Goal: Transaction & Acquisition: Purchase product/service

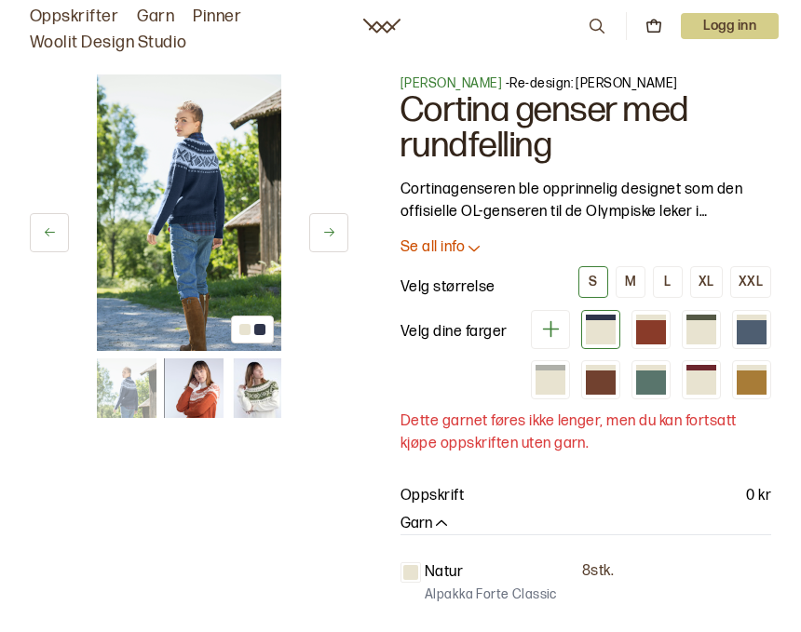
click at [254, 289] on img at bounding box center [189, 213] width 184 height 277
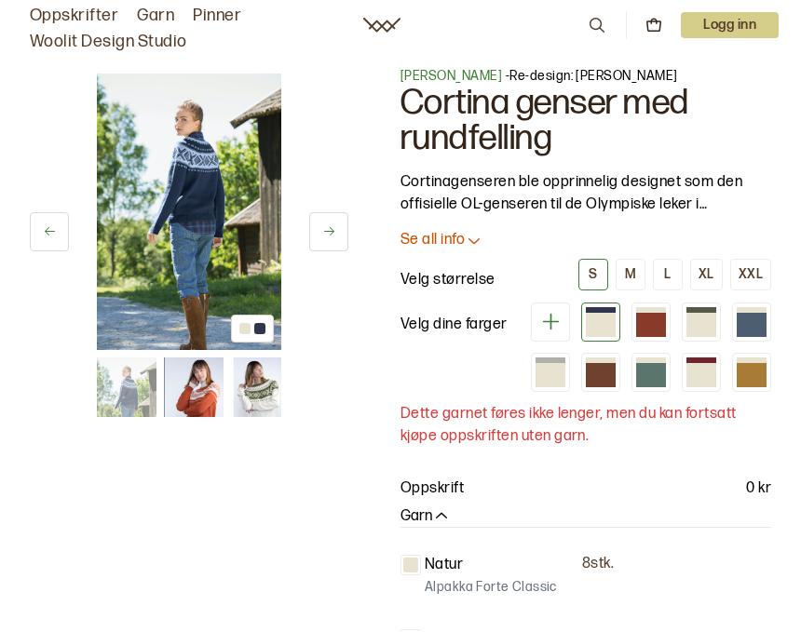
scroll to position [7, 0]
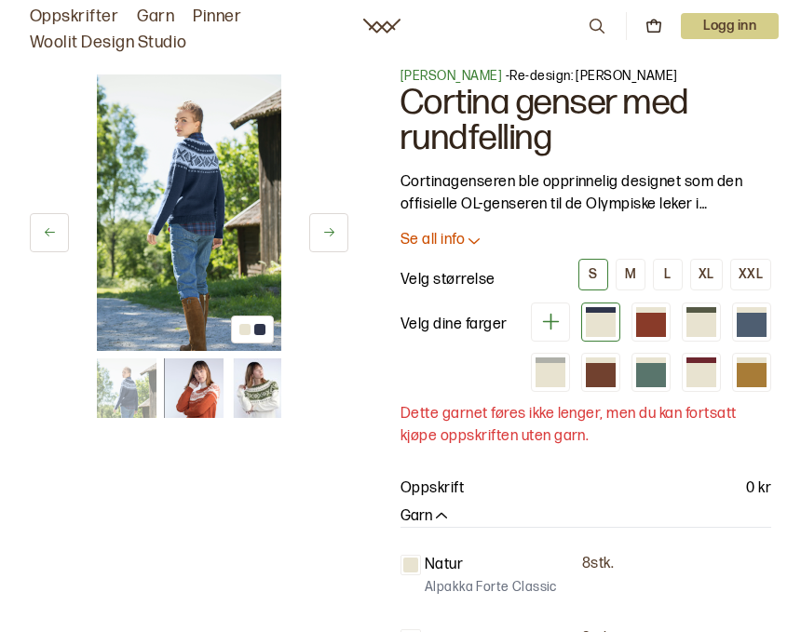
click at [336, 240] on button at bounding box center [328, 232] width 39 height 39
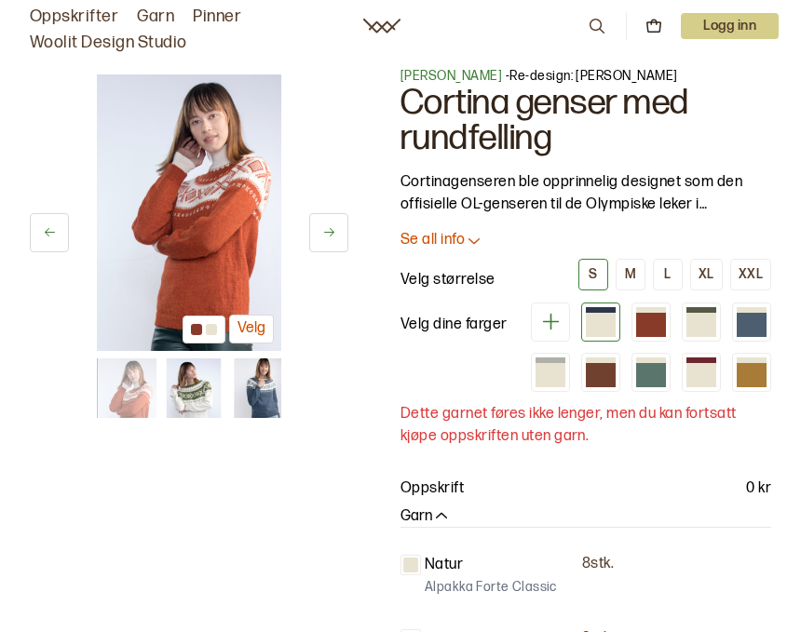
click at [346, 235] on button at bounding box center [328, 232] width 39 height 39
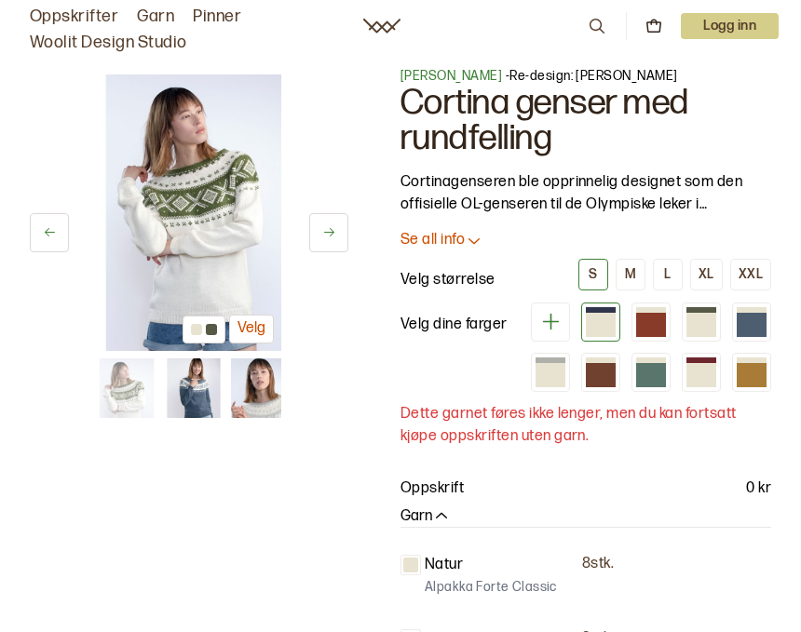
click at [343, 234] on button at bounding box center [328, 232] width 39 height 39
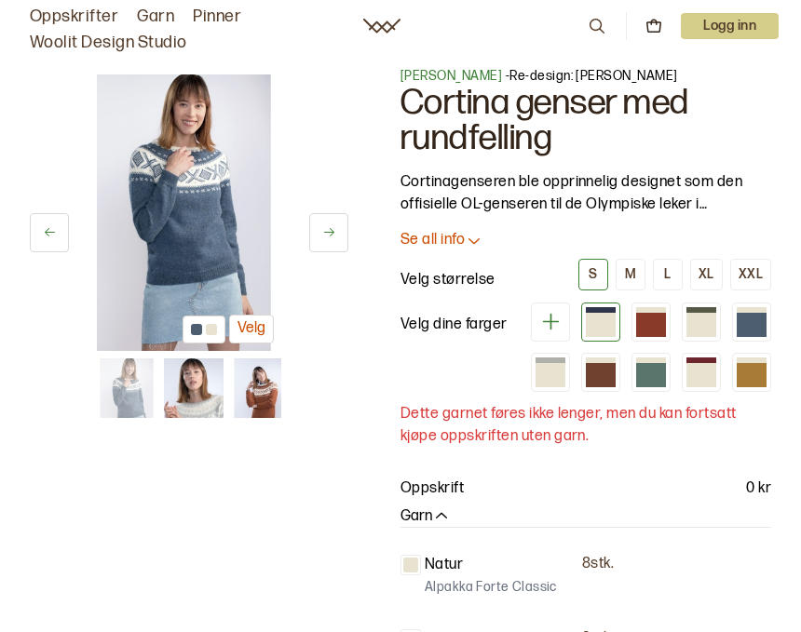
click at [344, 238] on button at bounding box center [328, 232] width 39 height 39
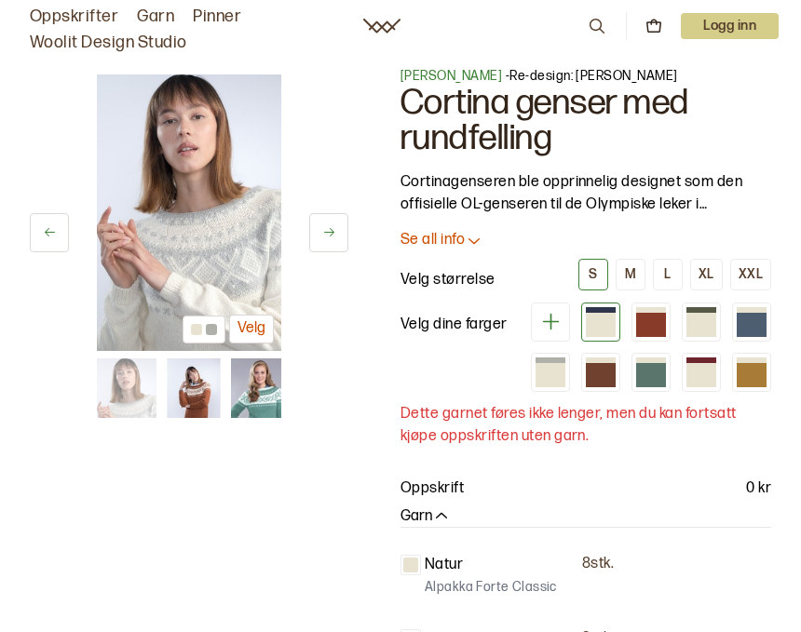
click at [347, 232] on button at bounding box center [328, 232] width 39 height 39
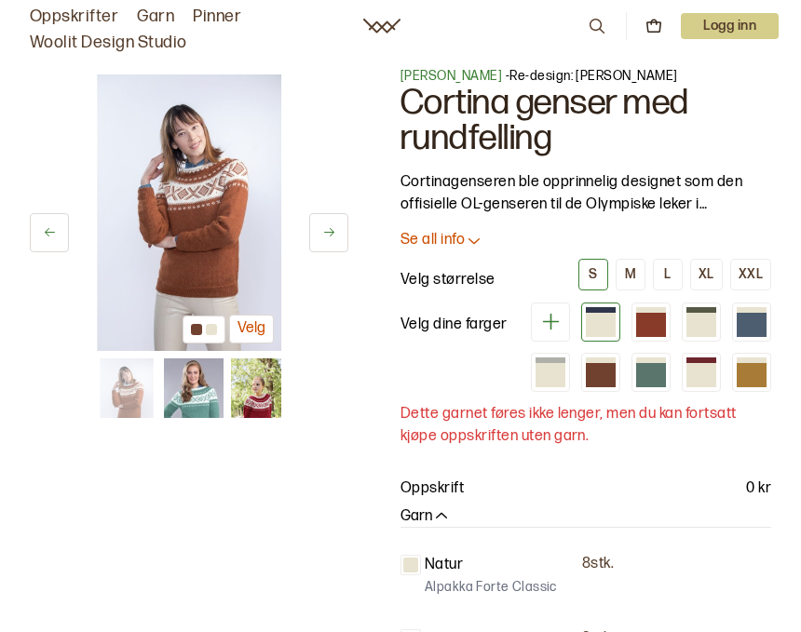
click at [342, 236] on button at bounding box center [328, 232] width 39 height 39
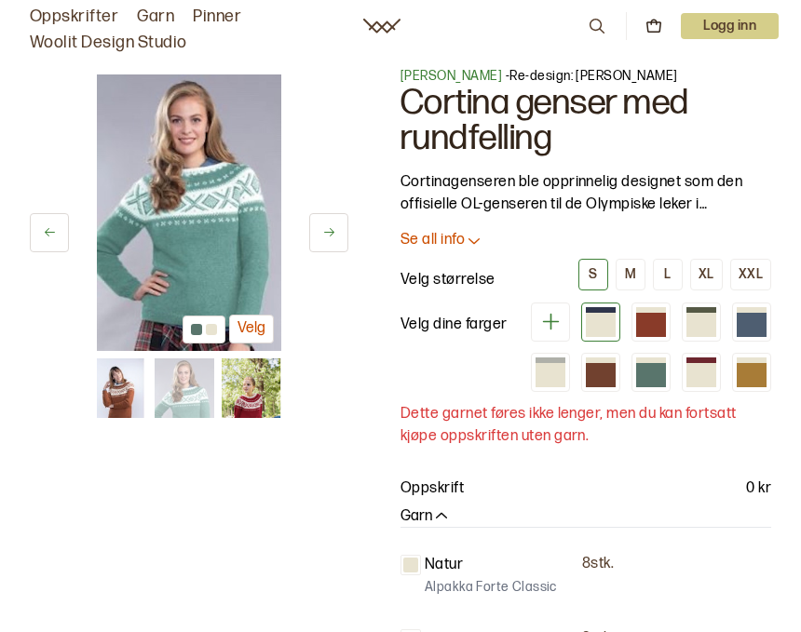
click at [339, 238] on button at bounding box center [328, 232] width 39 height 39
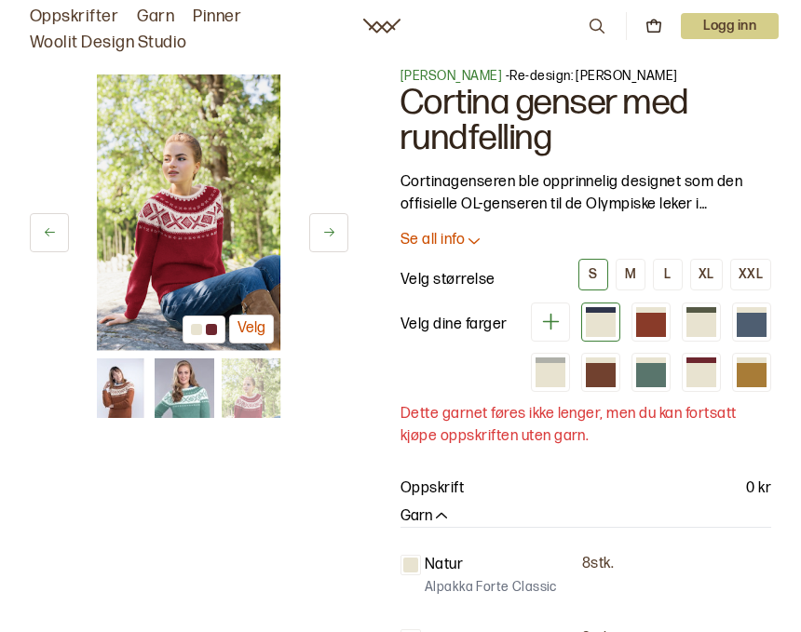
click at [341, 240] on button at bounding box center [328, 232] width 39 height 39
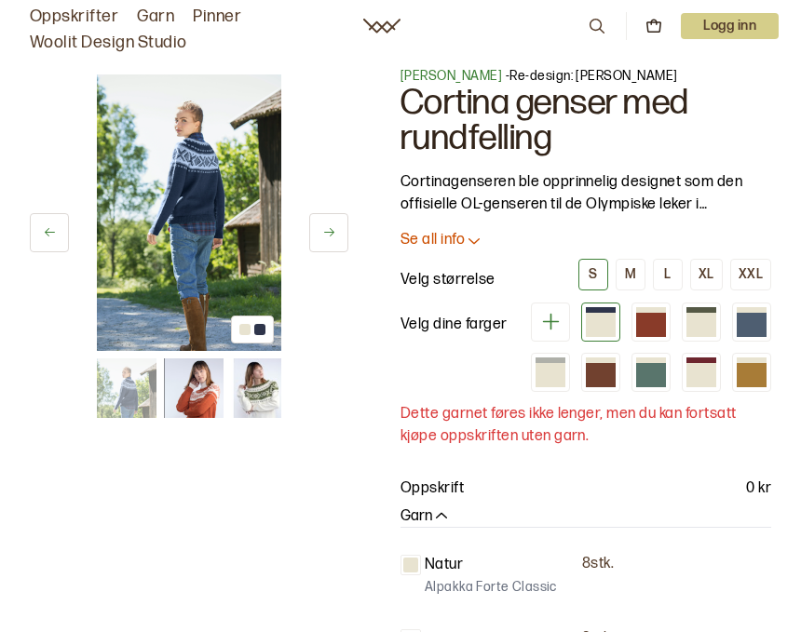
click at [339, 243] on button at bounding box center [328, 232] width 39 height 39
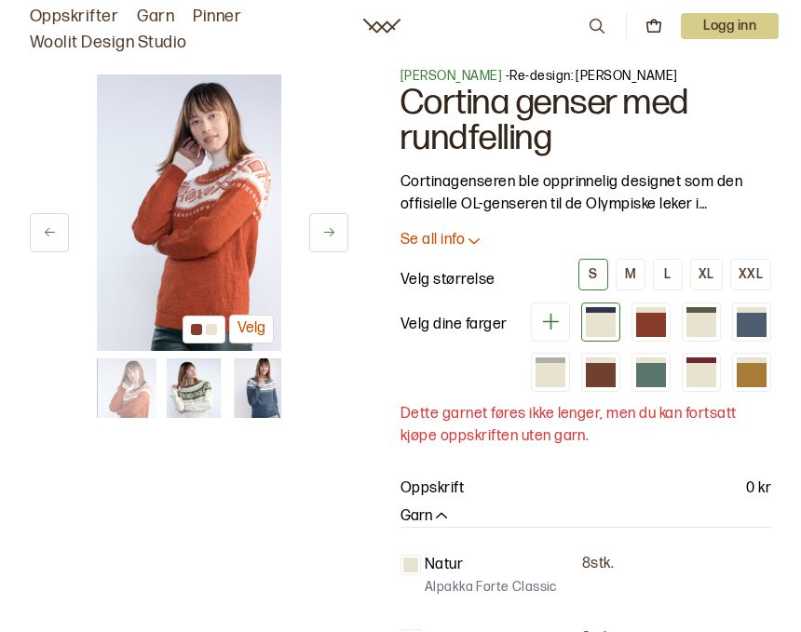
click at [342, 244] on button at bounding box center [328, 232] width 39 height 39
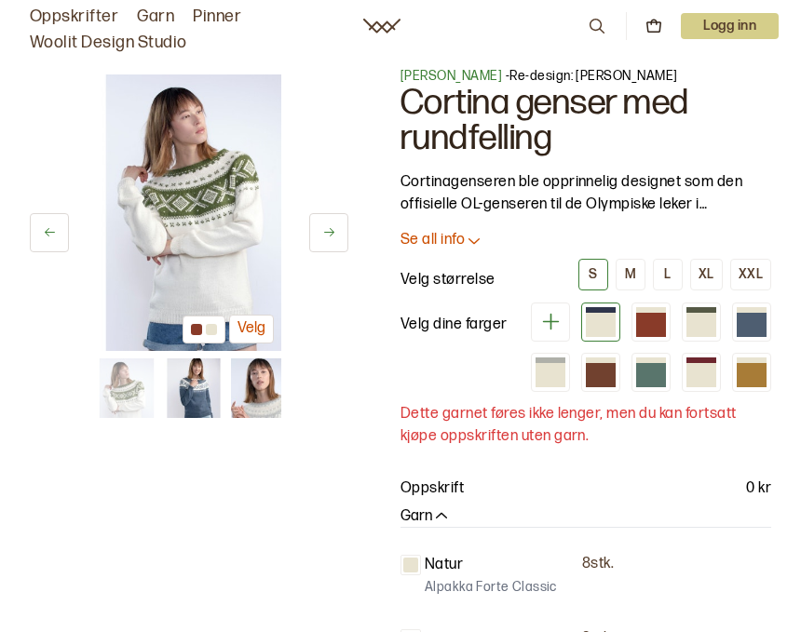
click at [344, 241] on button at bounding box center [328, 232] width 39 height 39
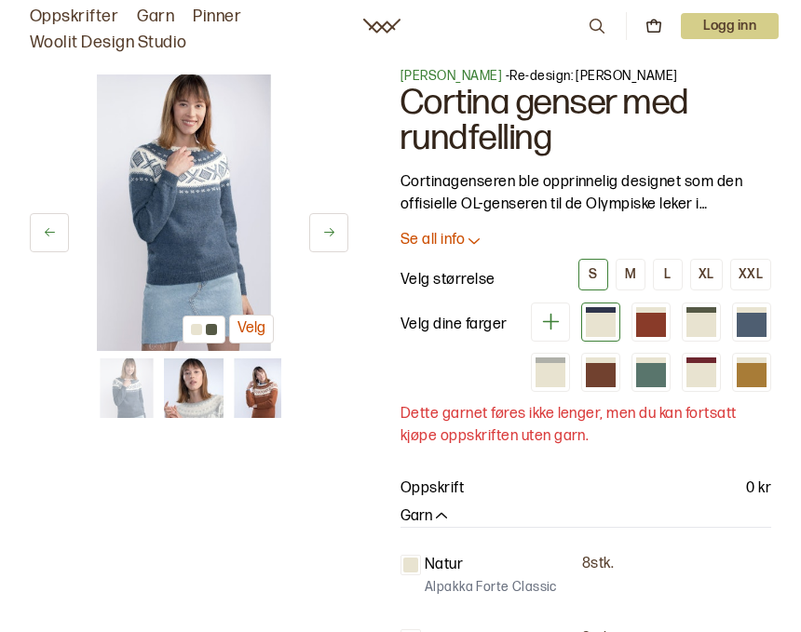
click at [341, 246] on button at bounding box center [328, 232] width 39 height 39
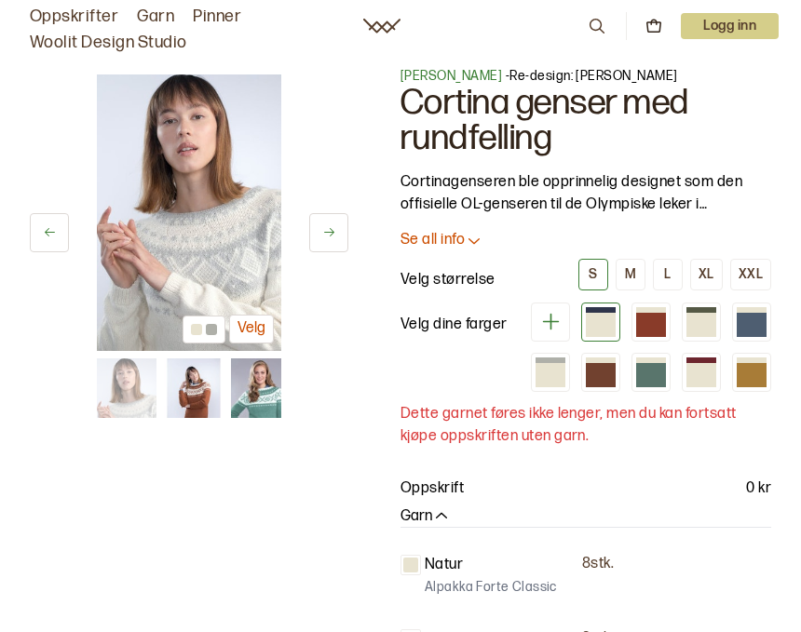
click at [341, 248] on button at bounding box center [328, 232] width 39 height 39
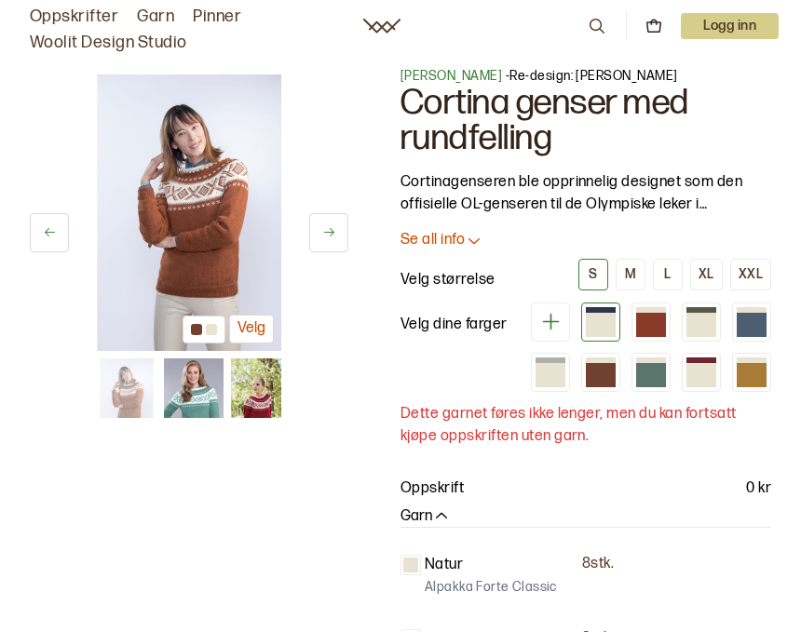
click at [340, 248] on button at bounding box center [328, 232] width 39 height 39
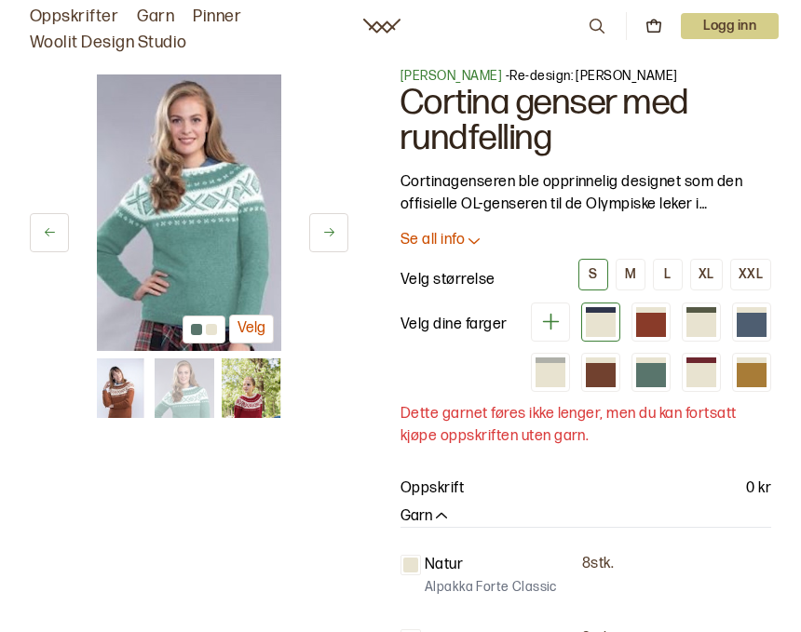
click at [344, 243] on button at bounding box center [328, 232] width 39 height 39
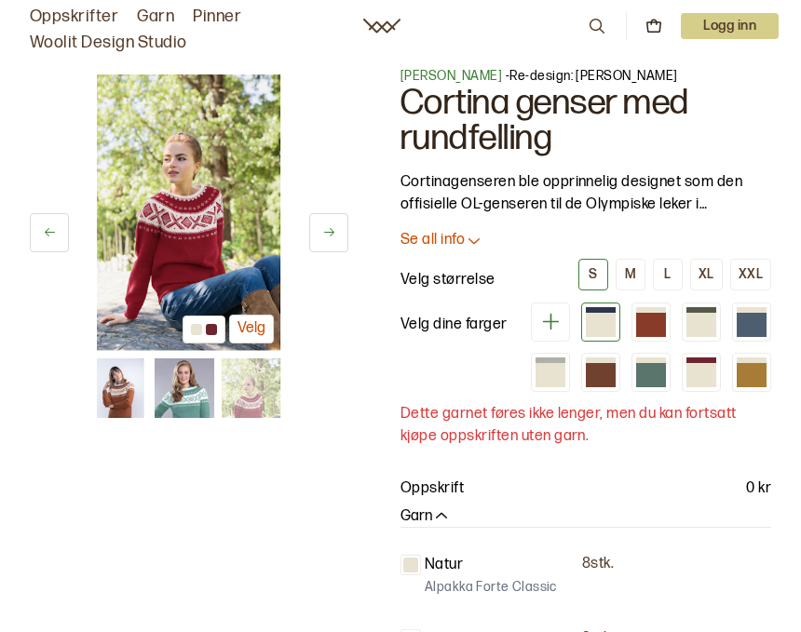
click at [344, 246] on button at bounding box center [328, 232] width 39 height 39
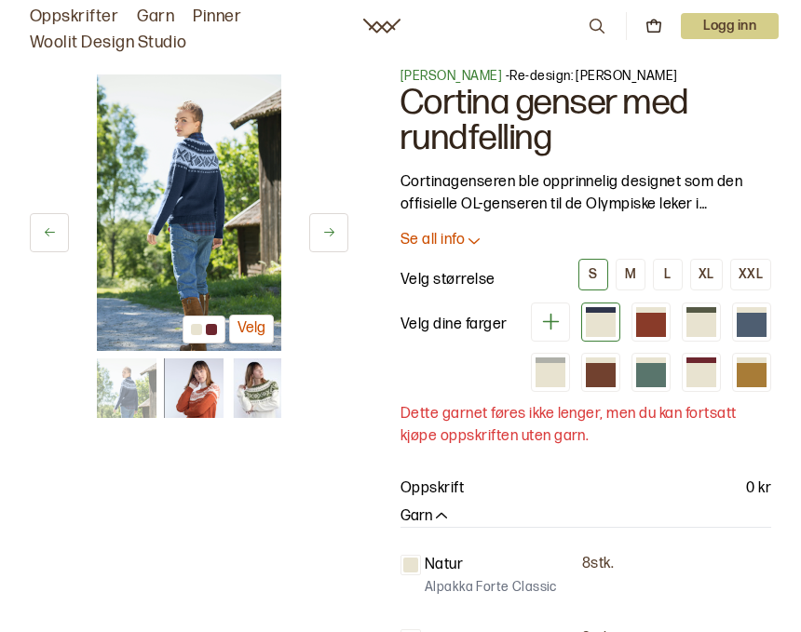
click at [342, 247] on button at bounding box center [328, 232] width 39 height 39
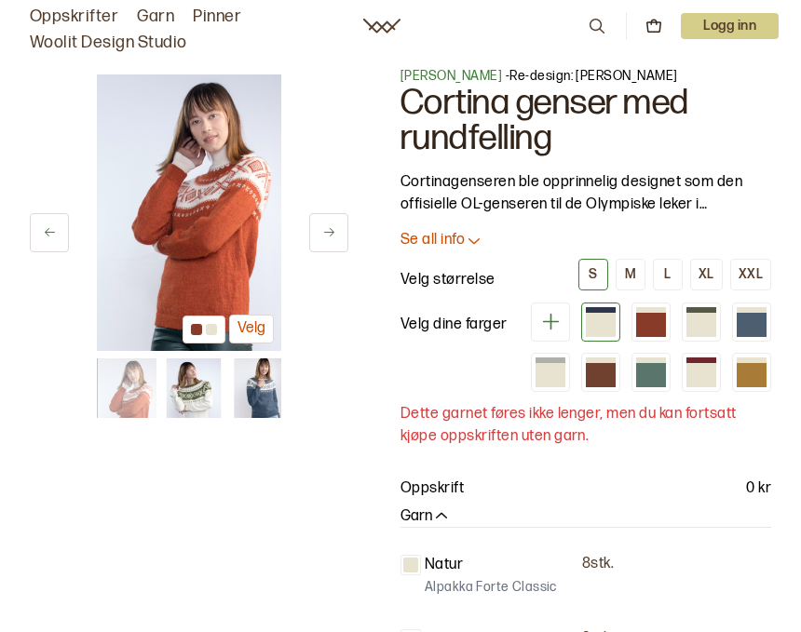
click at [344, 250] on button at bounding box center [328, 232] width 39 height 39
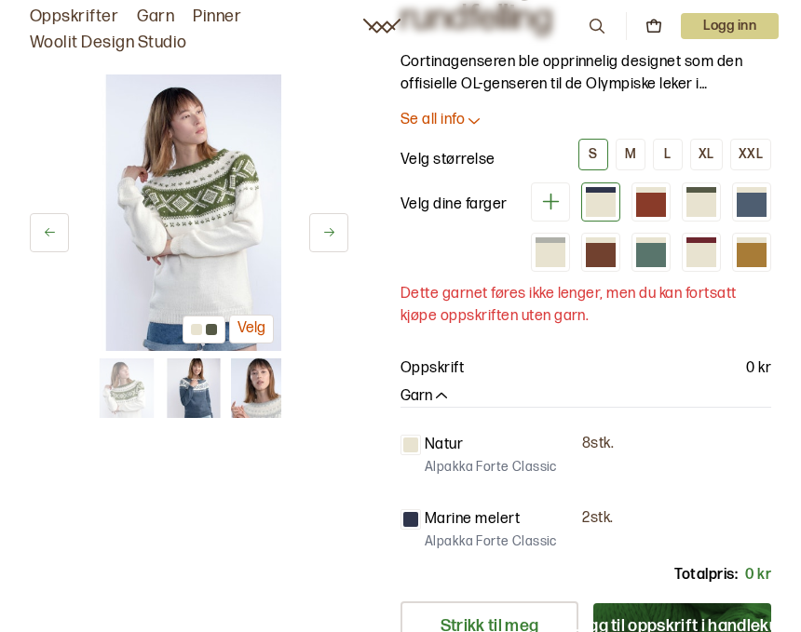
scroll to position [126, 0]
